Goal: Find contact information: Find contact information

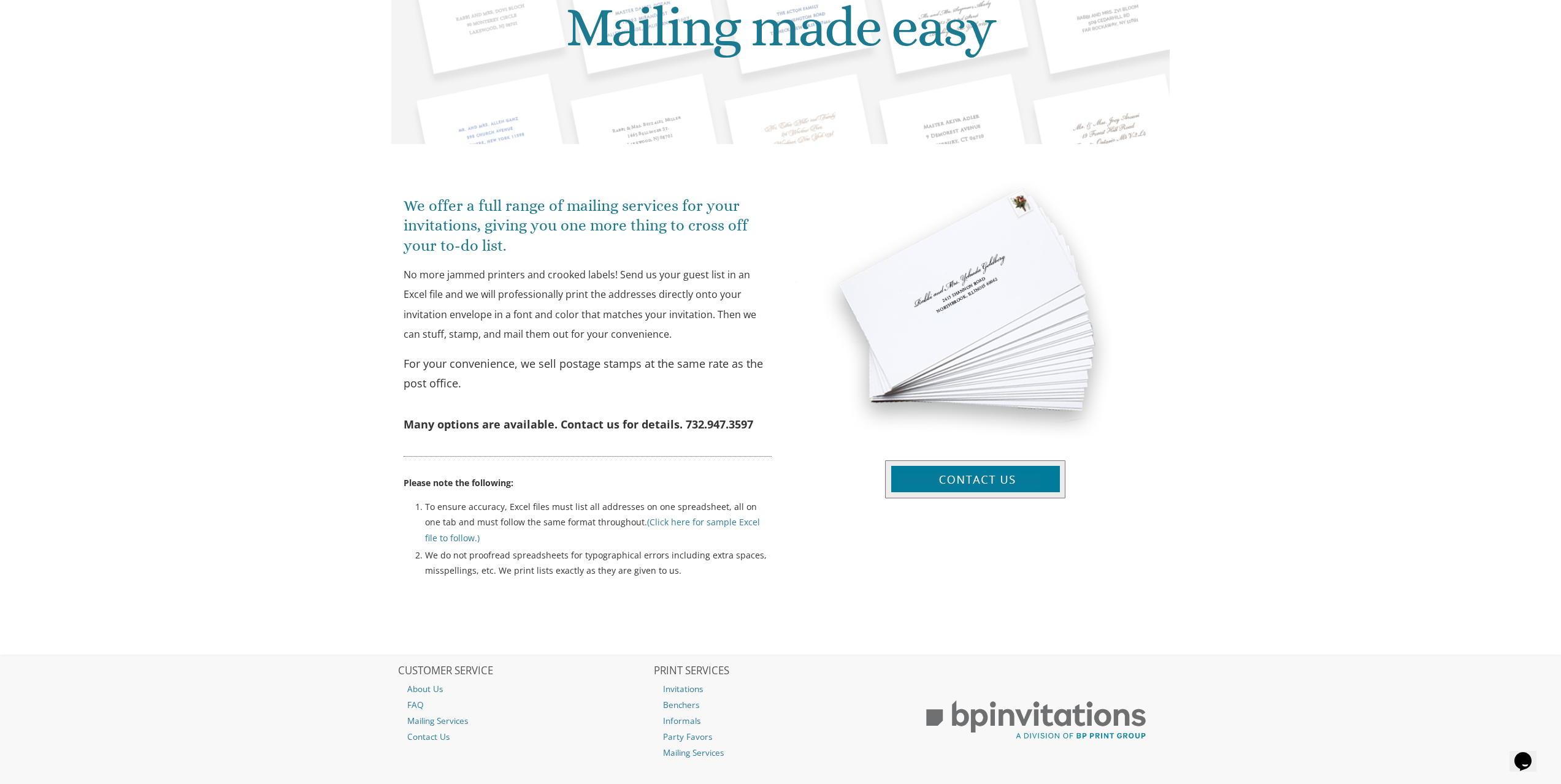
scroll to position [306, 0]
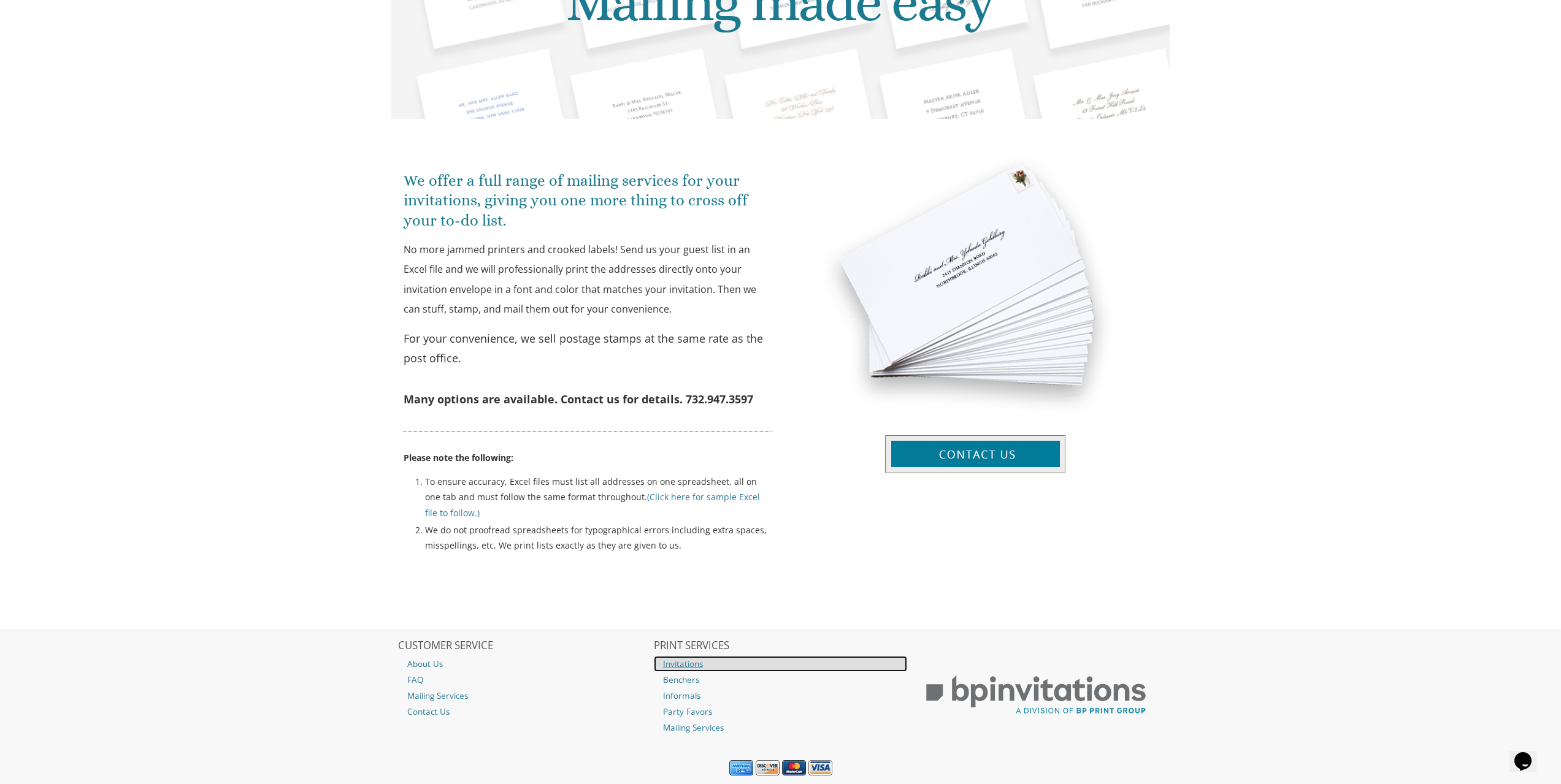
click at [694, 666] on link "Invitations" at bounding box center [780, 664] width 254 height 16
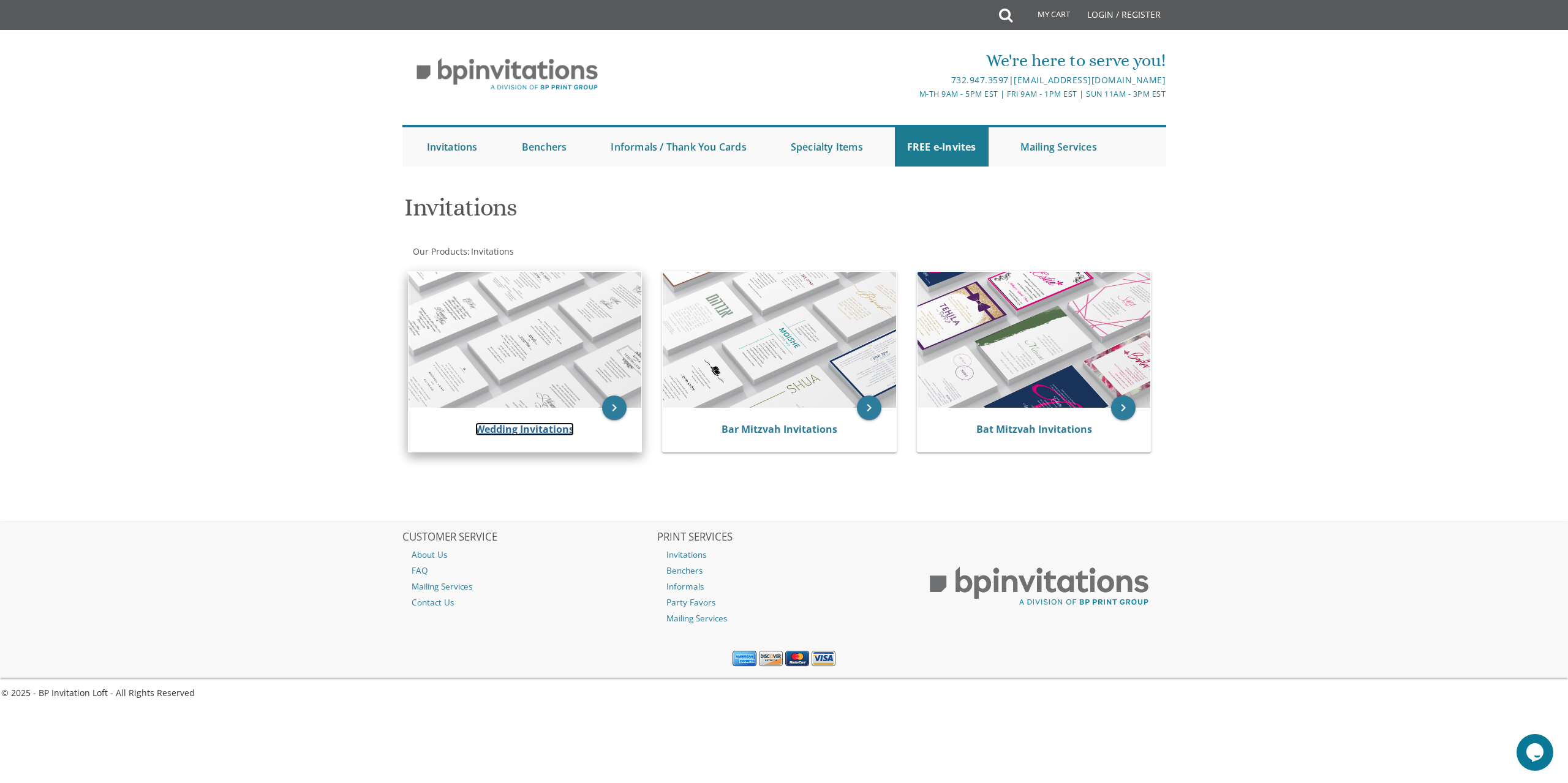
click at [542, 428] on link "Wedding Invitations" at bounding box center [524, 429] width 98 height 13
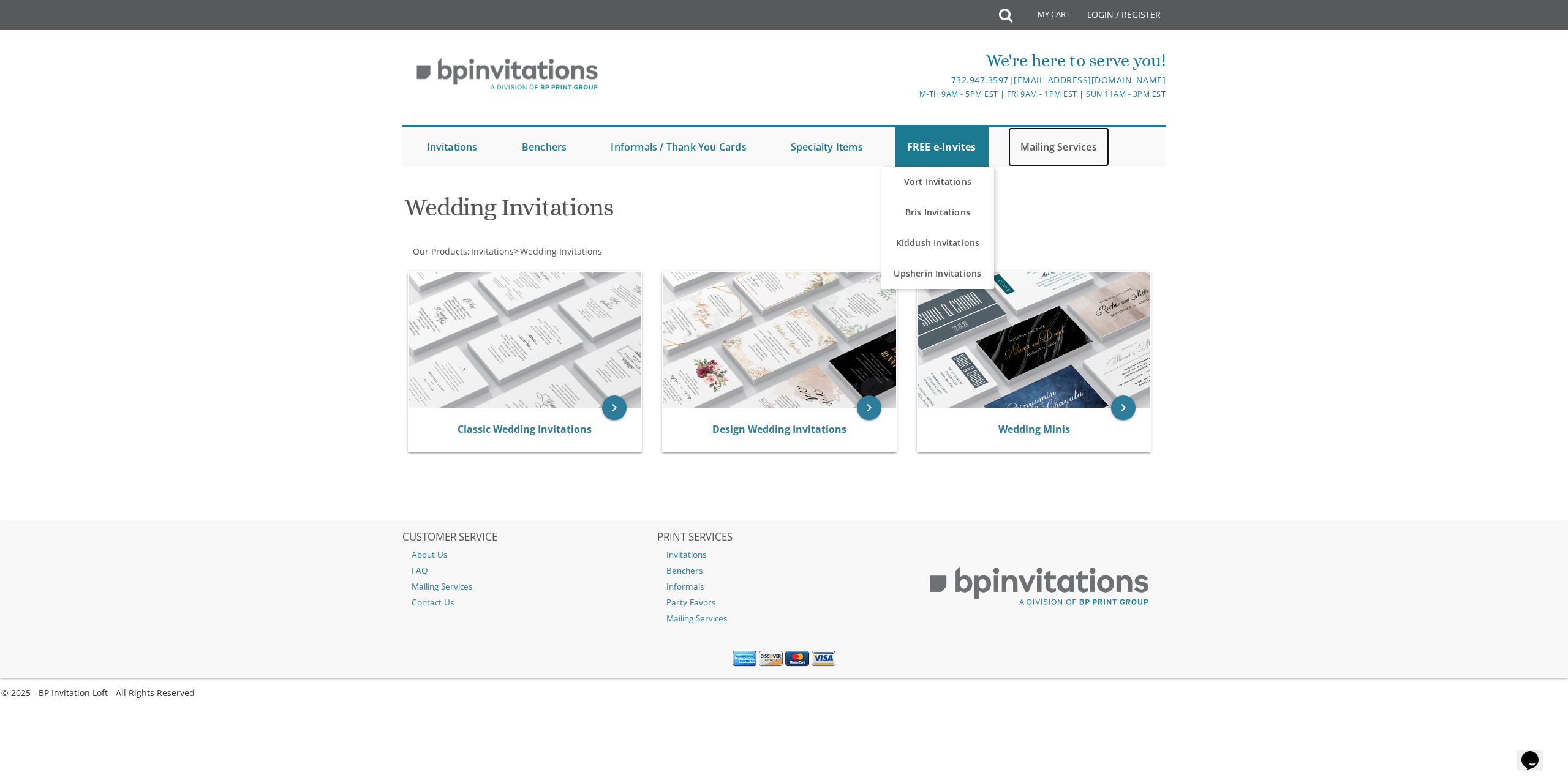
click at [1063, 155] on link "Mailing Services" at bounding box center [1059, 147] width 101 height 39
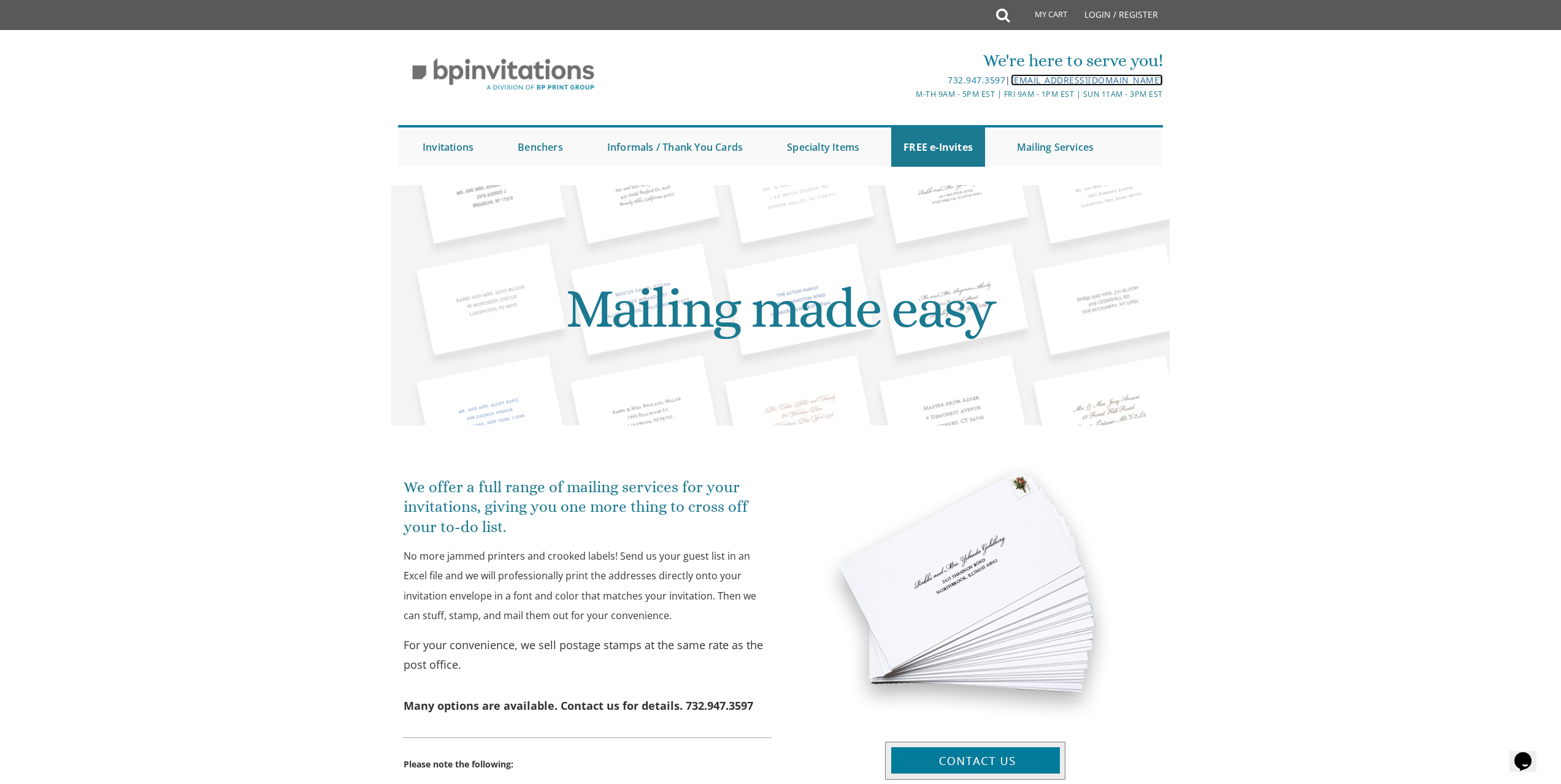
click at [1043, 75] on link "[EMAIL_ADDRESS][DOMAIN_NAME]" at bounding box center [1086, 80] width 152 height 11
drag, startPoint x: 1160, startPoint y: 81, endPoint x: 993, endPoint y: 148, distance: 179.9
click at [1007, 82] on div "We're here to serve you! 732.947.3597 | [EMAIL_ADDRESS][DOMAIN_NAME] M-Th 9am -…" at bounding box center [780, 107] width 785 height 131
copy div "[EMAIL_ADDRESS][DOMAIN_NAME]"
